Goal: Task Accomplishment & Management: Use online tool/utility

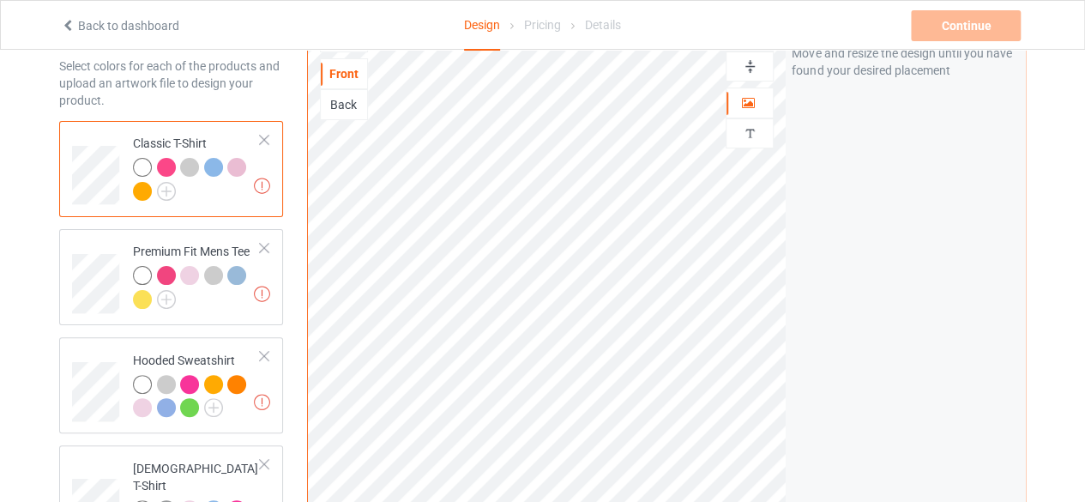
scroll to position [7, 0]
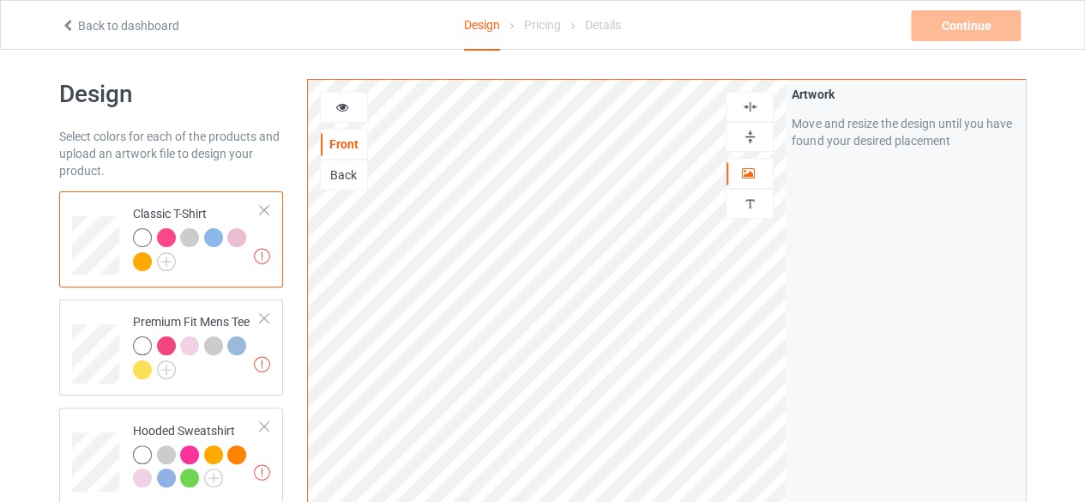
click at [342, 118] on div at bounding box center [344, 107] width 48 height 31
click at [336, 99] on icon at bounding box center [343, 105] width 15 height 12
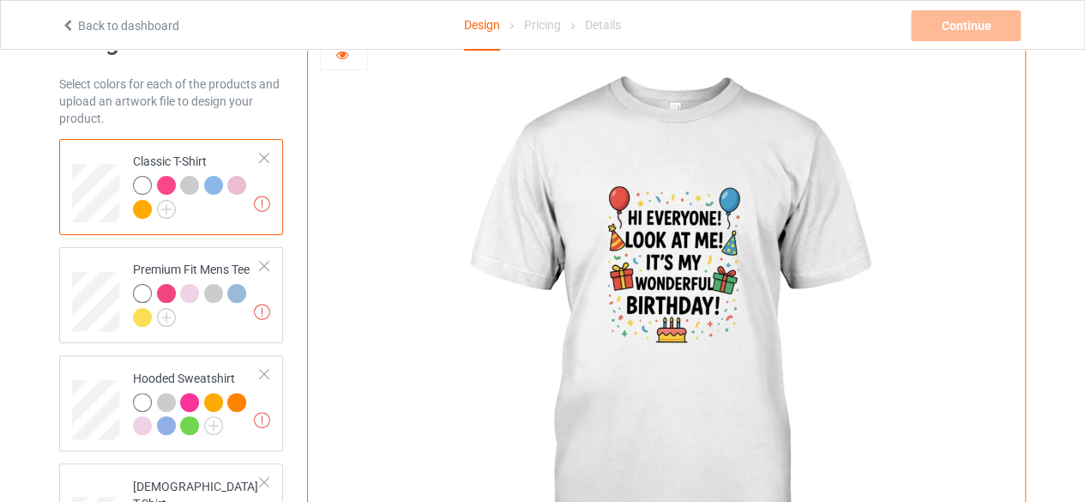
scroll to position [86, 0]
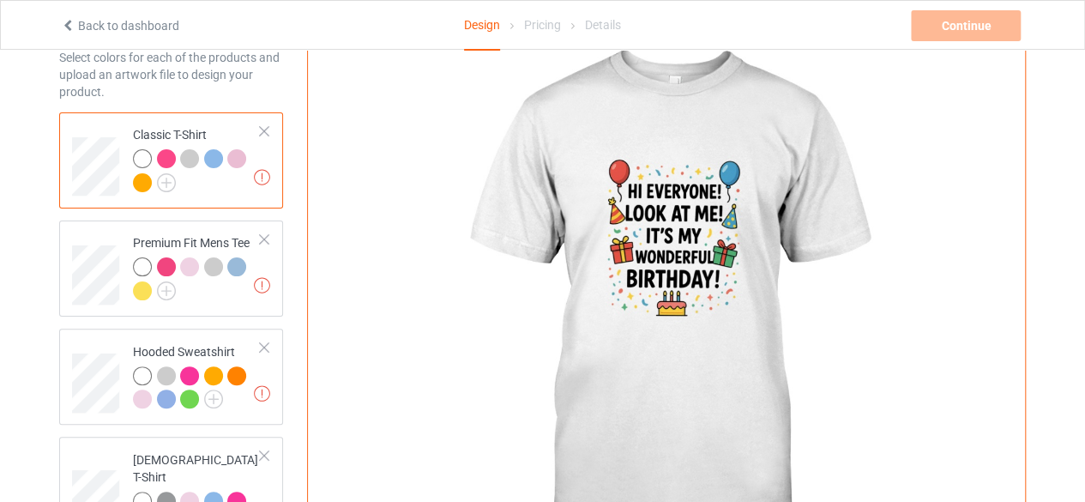
click at [244, 162] on div at bounding box center [236, 158] width 19 height 19
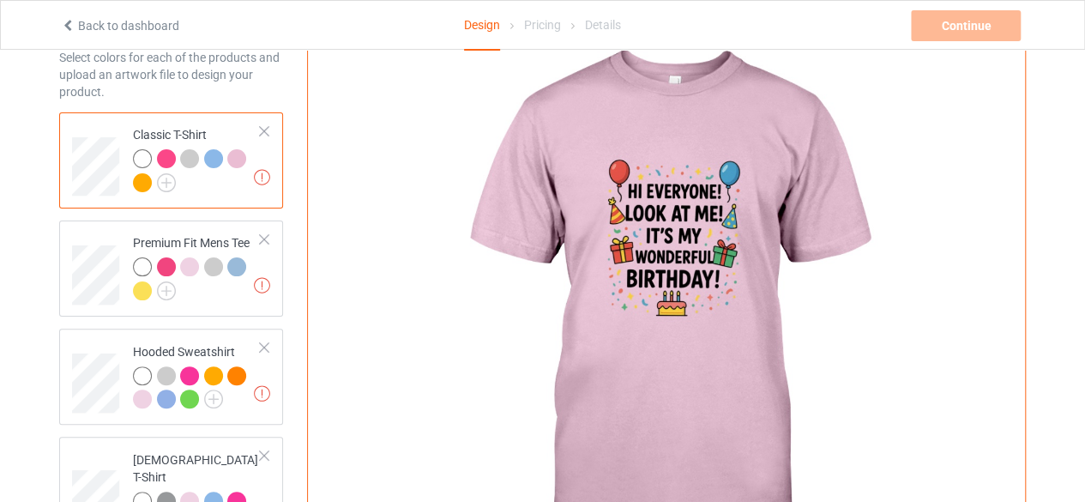
click at [209, 162] on div at bounding box center [213, 158] width 19 height 19
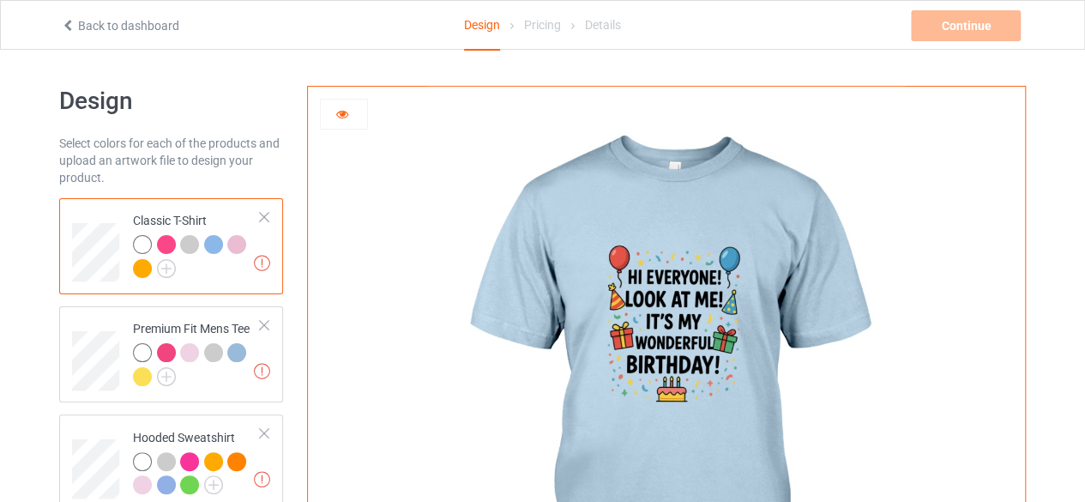
click at [357, 128] on div at bounding box center [344, 114] width 48 height 31
click at [354, 118] on div at bounding box center [344, 114] width 46 height 17
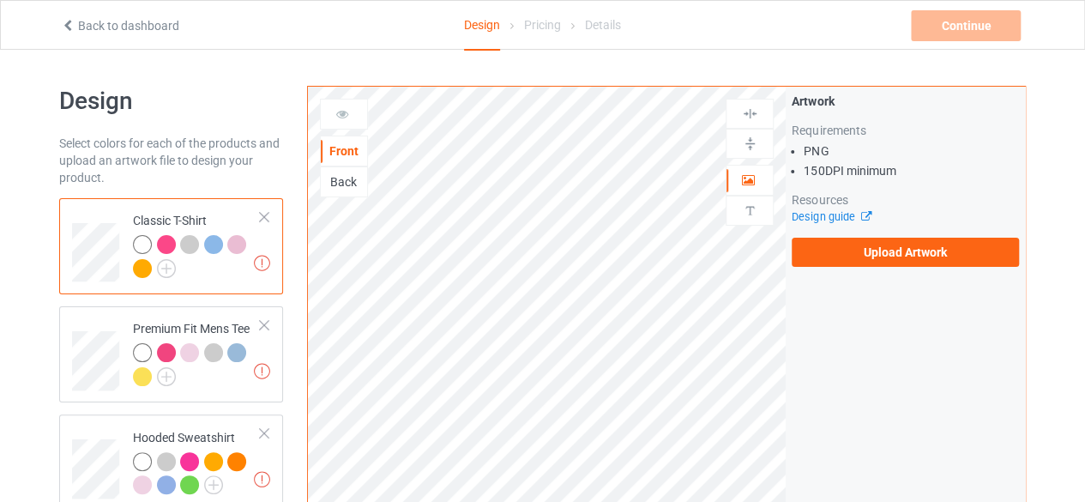
click at [153, 243] on div at bounding box center [145, 247] width 24 height 24
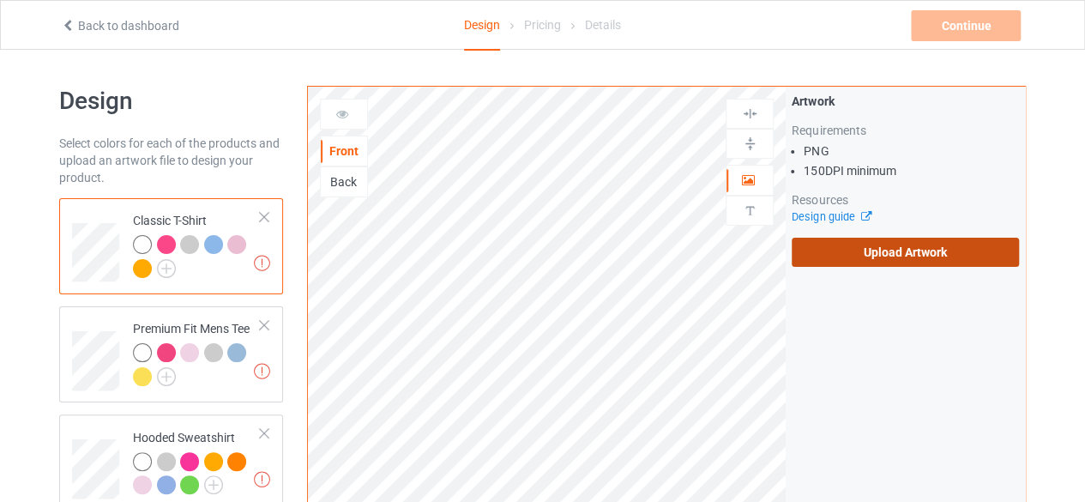
click at [908, 260] on label "Upload Artwork" at bounding box center [905, 252] width 227 height 29
click at [0, 0] on input "Upload Artwork" at bounding box center [0, 0] width 0 height 0
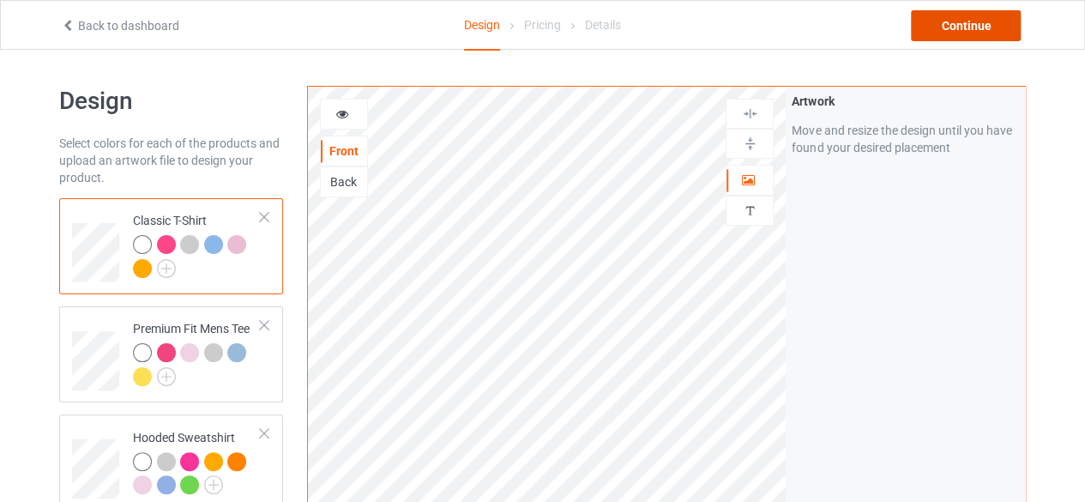
click at [977, 33] on div "Continue" at bounding box center [966, 25] width 110 height 31
